Goal: Transaction & Acquisition: Purchase product/service

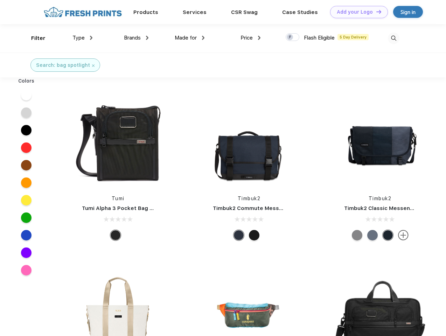
click at [356, 12] on link "Add your Logo Design Tool" at bounding box center [359, 12] width 58 height 12
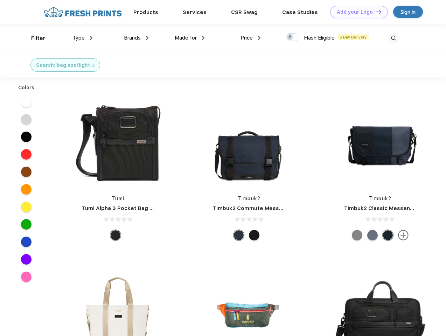
click at [0, 0] on div "Design Tool" at bounding box center [0, 0] width 0 height 0
click at [376, 12] on link "Add your Logo Design Tool" at bounding box center [359, 12] width 58 height 12
click at [34, 38] on div "Filter" at bounding box center [38, 38] width 14 height 8
click at [83, 38] on span "Type" at bounding box center [78, 38] width 12 height 6
click at [136, 38] on span "Brands" at bounding box center [132, 38] width 17 height 6
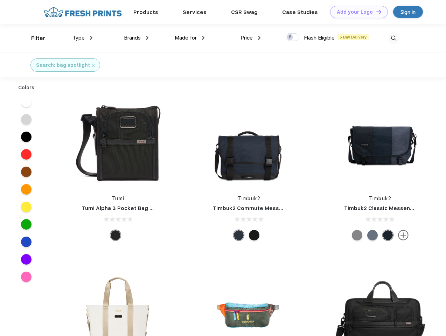
click at [190, 38] on span "Made for" at bounding box center [186, 38] width 22 height 6
click at [251, 38] on span "Price" at bounding box center [247, 38] width 12 height 6
click at [293, 37] on div at bounding box center [293, 37] width 14 height 8
click at [290, 37] on input "checkbox" at bounding box center [288, 35] width 5 height 5
click at [393, 38] on img at bounding box center [394, 39] width 12 height 12
